Goal: Navigation & Orientation: Find specific page/section

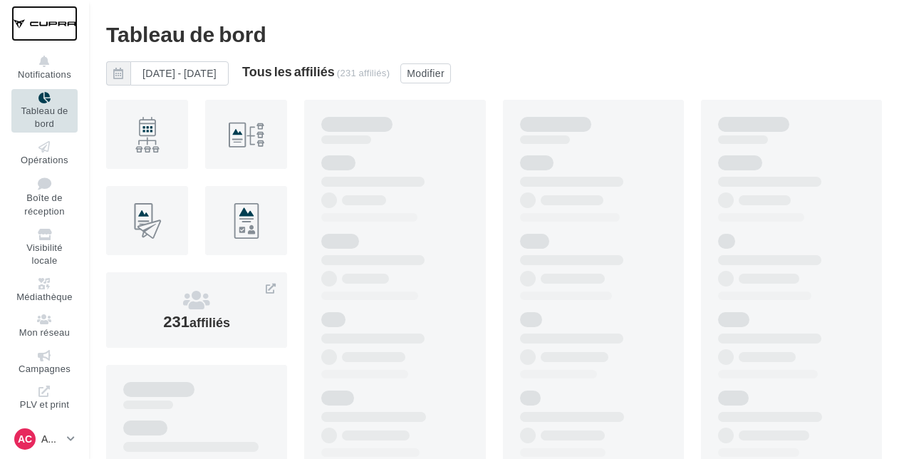
click at [36, 20] on div at bounding box center [44, 24] width 66 height 36
click at [32, 440] on div "AC" at bounding box center [24, 438] width 21 height 21
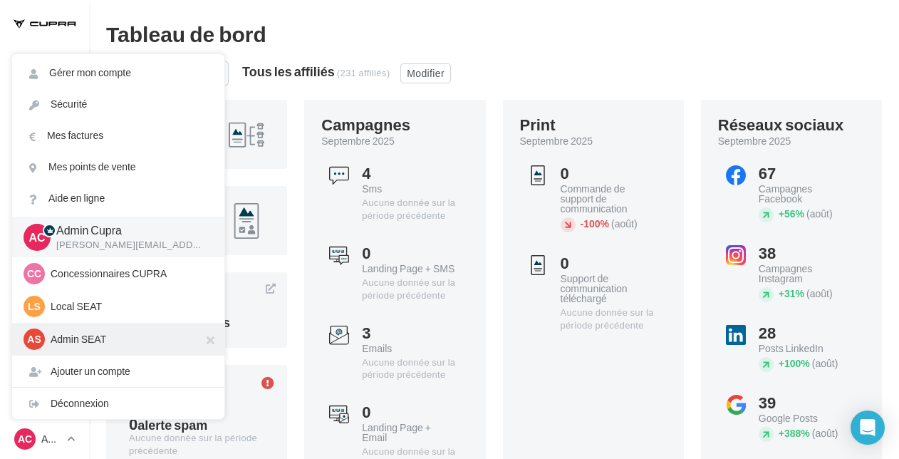
click at [87, 342] on p "Admin SEAT" at bounding box center [129, 339] width 157 height 14
